Goal: Task Accomplishment & Management: Complete application form

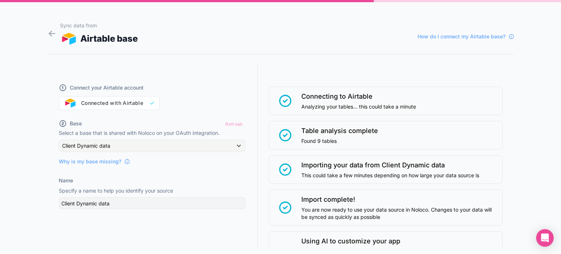
scroll to position [209, 0]
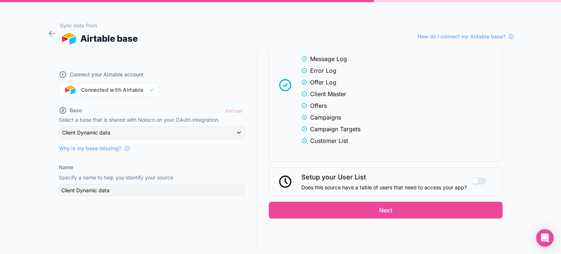
click at [472, 177] on button "Use setting" at bounding box center [479, 180] width 15 height 7
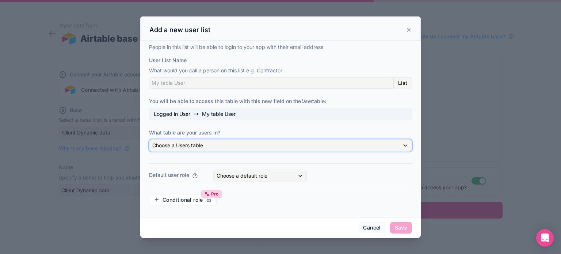
click at [203, 145] on span "Choose a Users table" at bounding box center [177, 145] width 51 height 6
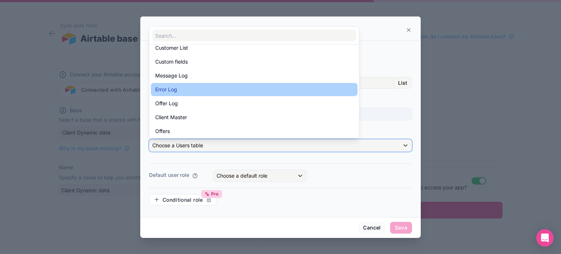
scroll to position [37, 0]
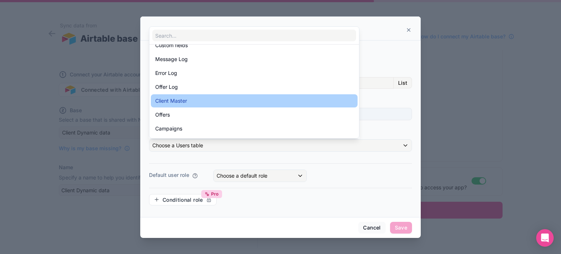
click at [178, 98] on span "Client Master" at bounding box center [171, 100] width 32 height 9
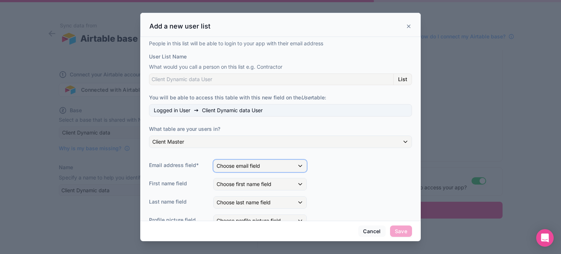
click at [289, 165] on div "Choose email field" at bounding box center [260, 166] width 93 height 12
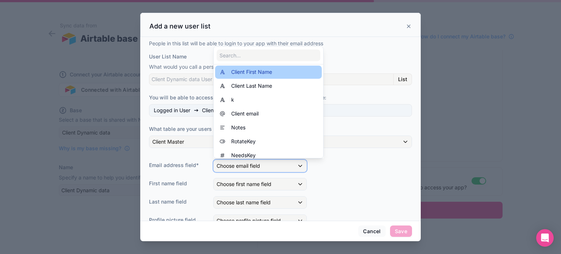
scroll to position [73, 0]
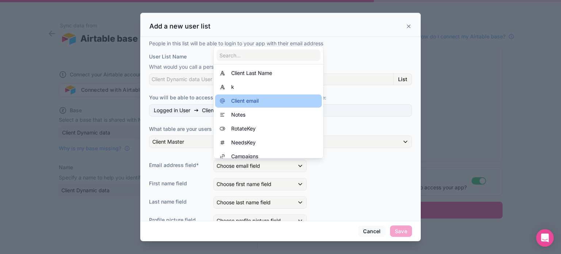
click at [245, 101] on span "Client email" at bounding box center [244, 100] width 27 height 9
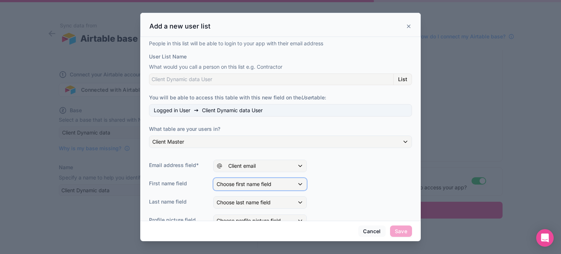
click at [254, 184] on span "Choose first name field" at bounding box center [244, 184] width 55 height 6
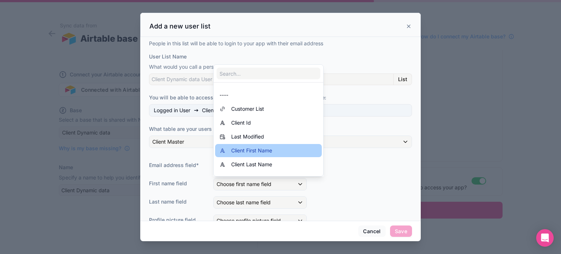
click at [246, 151] on span "Client First Name" at bounding box center [251, 150] width 41 height 9
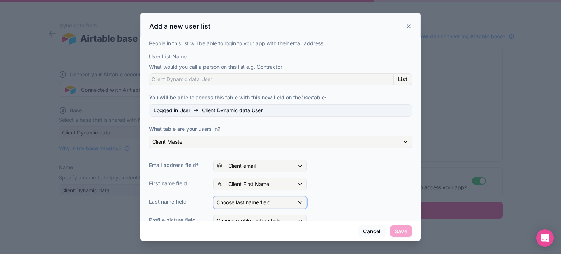
click at [250, 201] on span "Choose last name field" at bounding box center [244, 202] width 54 height 6
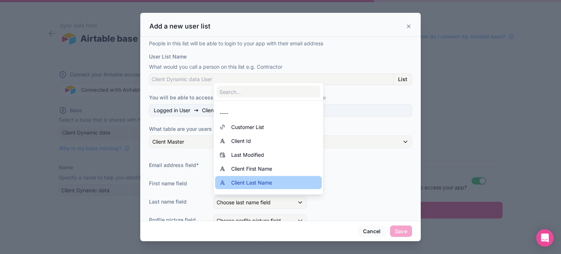
click at [247, 181] on span "Client Last Name" at bounding box center [251, 182] width 41 height 9
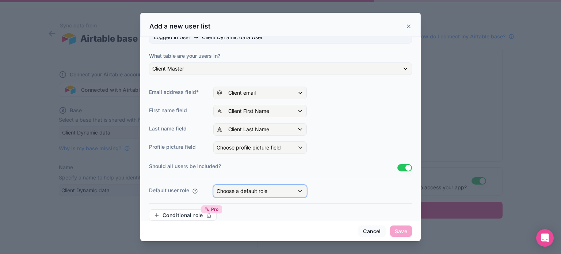
click at [274, 189] on div "Choose a default role" at bounding box center [260, 191] width 93 height 12
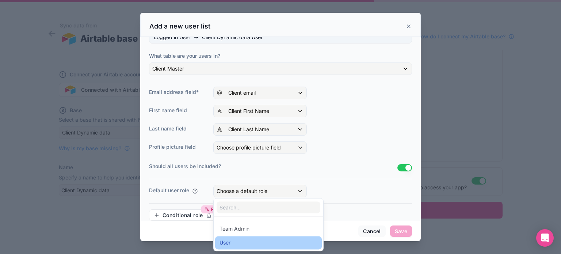
click at [236, 241] on div "User" at bounding box center [269, 242] width 98 height 9
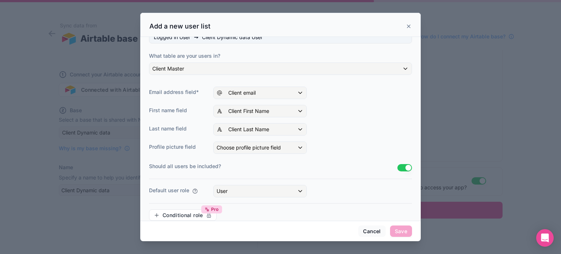
scroll to position [83, 0]
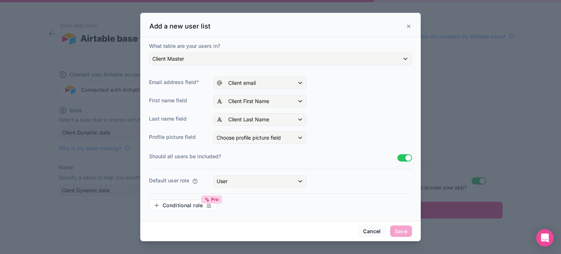
click at [401, 234] on span "Save" at bounding box center [401, 232] width 22 height 12
click at [405, 231] on span "Save" at bounding box center [401, 232] width 22 height 12
click at [402, 231] on span "Save" at bounding box center [401, 232] width 22 height 12
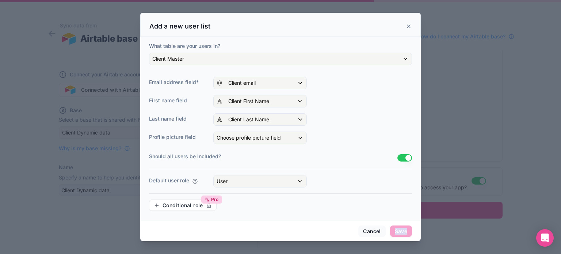
click at [402, 231] on span "Save" at bounding box center [401, 232] width 22 height 12
click at [295, 137] on div "Choose profile picture field" at bounding box center [260, 138] width 93 height 12
click at [295, 137] on div at bounding box center [280, 127] width 281 height 229
click at [339, 134] on div "Profile picture field Choose profile picture field" at bounding box center [280, 138] width 263 height 12
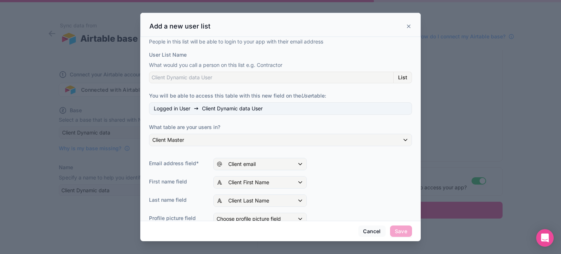
scroll to position [0, 0]
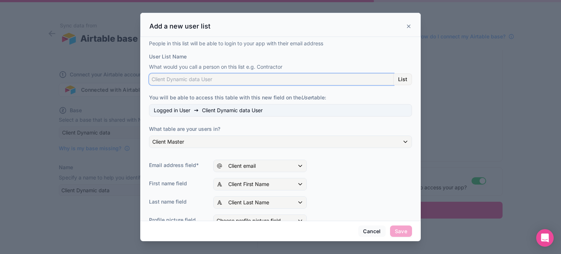
click at [238, 83] on input "User List Name" at bounding box center [271, 79] width 245 height 12
type input "Client"
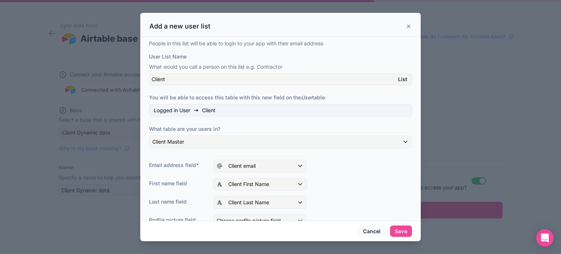
click at [352, 90] on div "People in this list will be able to login to your app with their email address …" at bounding box center [280, 170] width 263 height 260
click at [400, 229] on button "Save" at bounding box center [401, 232] width 22 height 12
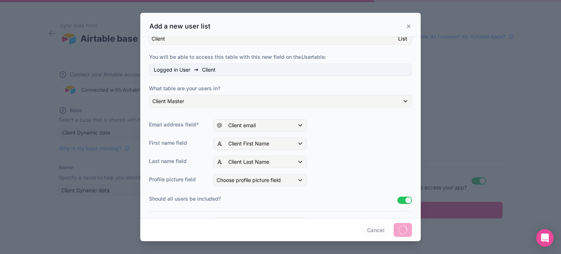
scroll to position [85, 0]
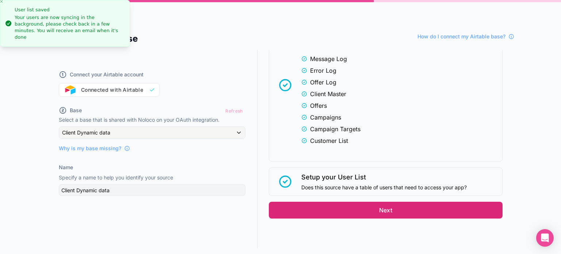
click at [381, 208] on button "Next" at bounding box center [386, 210] width 234 height 17
